Goal: Navigation & Orientation: Find specific page/section

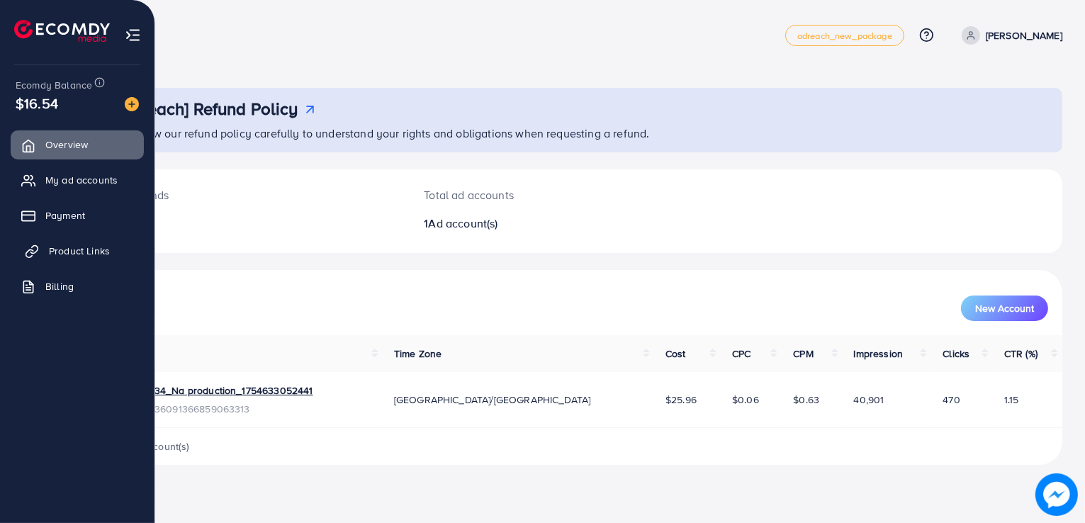
click at [43, 240] on link "Product Links" at bounding box center [77, 251] width 133 height 28
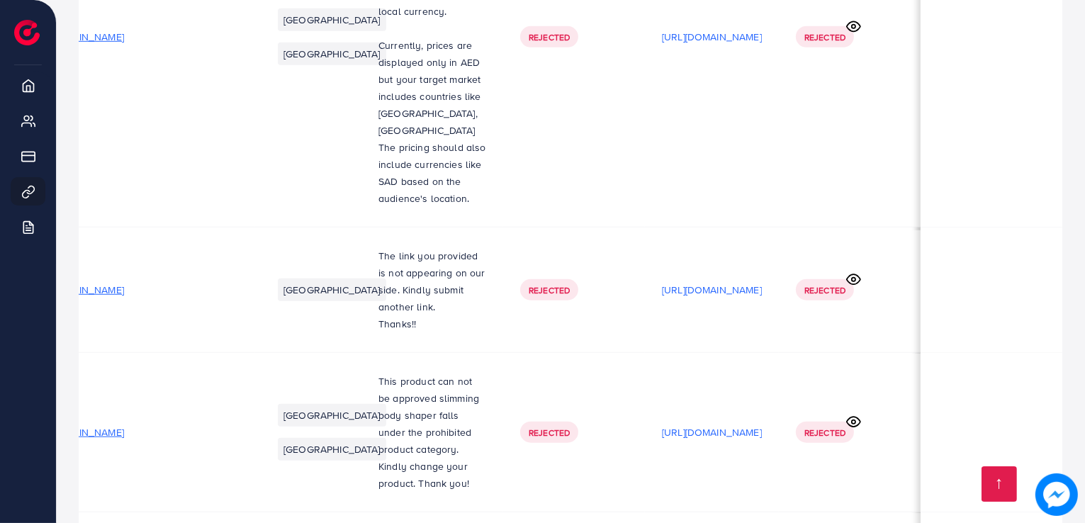
scroll to position [1562, 0]
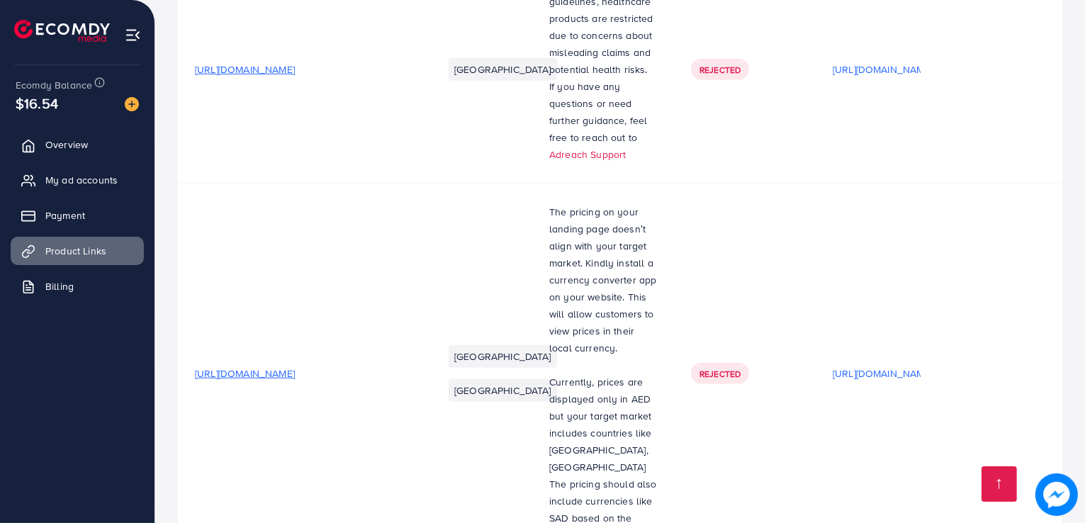
scroll to position [1562, 0]
